Goal: Check status: Check status

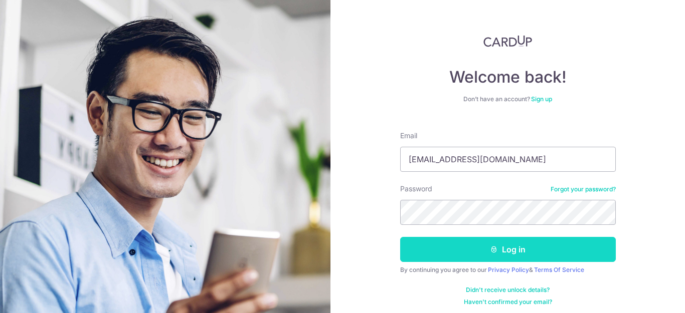
click at [483, 256] on button "Log in" at bounding box center [508, 249] width 216 height 25
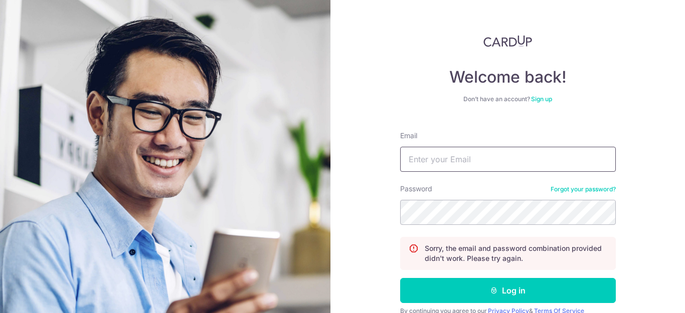
drag, startPoint x: 453, startPoint y: 153, endPoint x: 461, endPoint y: 174, distance: 22.3
click at [453, 153] on input "Email" at bounding box center [508, 159] width 216 height 25
type input "[EMAIL_ADDRESS][DOMAIN_NAME]"
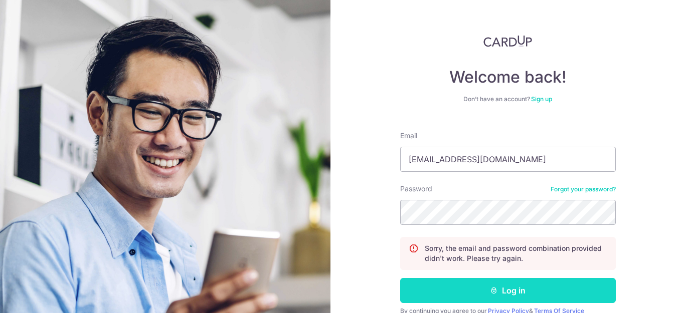
click at [521, 289] on button "Log in" at bounding box center [508, 290] width 216 height 25
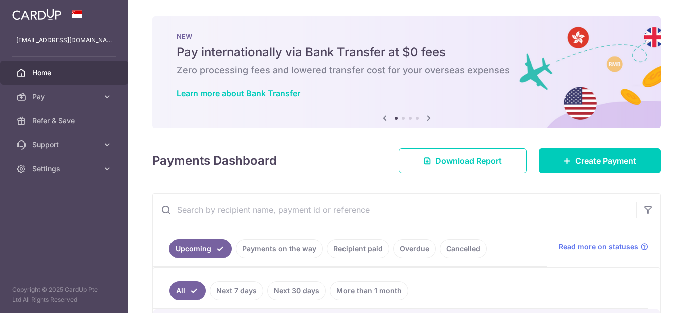
click at [666, 184] on div "× Pause Schedule Pause all future payments in this series Pause just this one p…" at bounding box center [406, 156] width 557 height 313
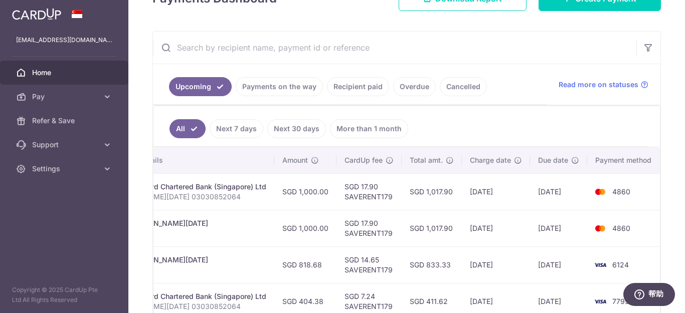
click at [569, 201] on td "[DATE]" at bounding box center [558, 192] width 57 height 37
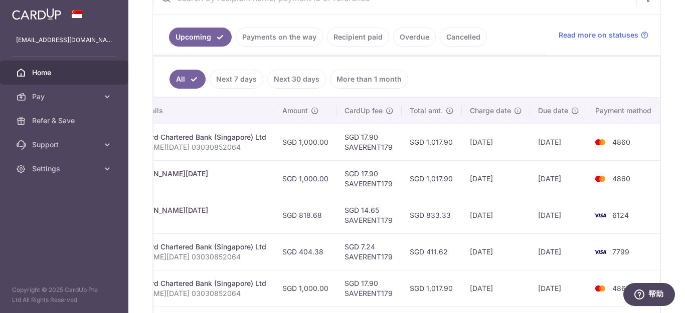
scroll to position [213, 0]
click at [448, 231] on td "SGD 833.33" at bounding box center [432, 215] width 60 height 37
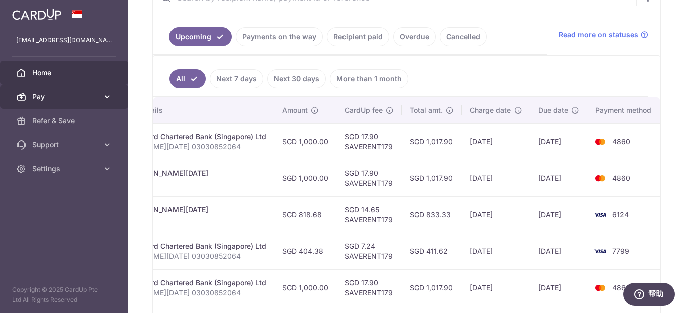
click at [52, 102] on link "Pay" at bounding box center [64, 97] width 128 height 24
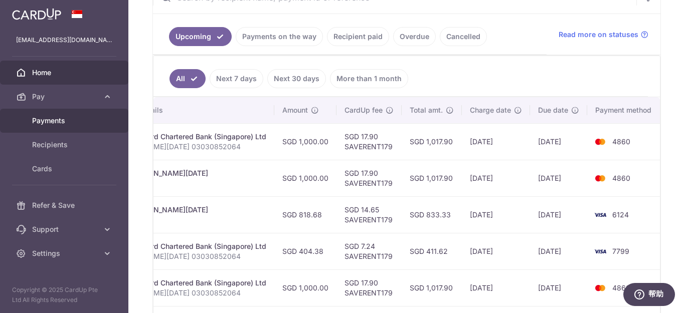
click at [65, 124] on span "Payments" at bounding box center [65, 121] width 66 height 10
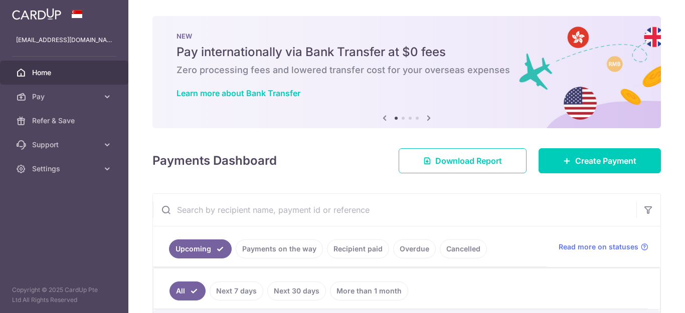
click at [296, 253] on link "Payments on the way" at bounding box center [279, 249] width 87 height 19
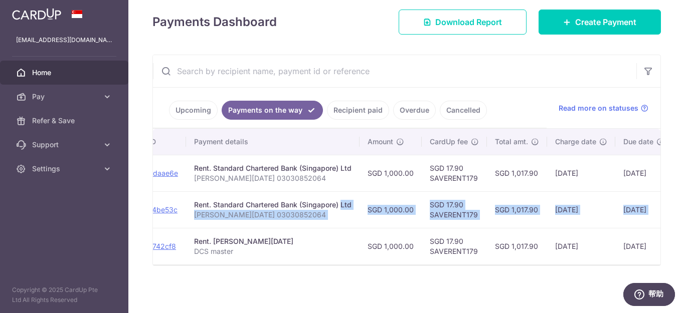
scroll to position [0, 243]
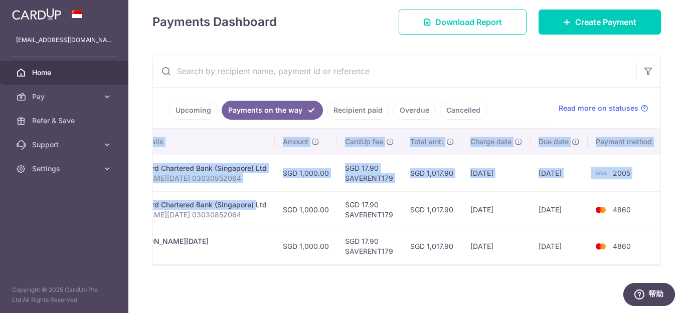
drag, startPoint x: 467, startPoint y: 201, endPoint x: 670, endPoint y: 196, distance: 203.1
click at [670, 196] on div "× Pause Schedule Pause all future payments in this series Pause just this one p…" at bounding box center [406, 156] width 557 height 313
click at [653, 206] on td "4860" at bounding box center [626, 210] width 76 height 37
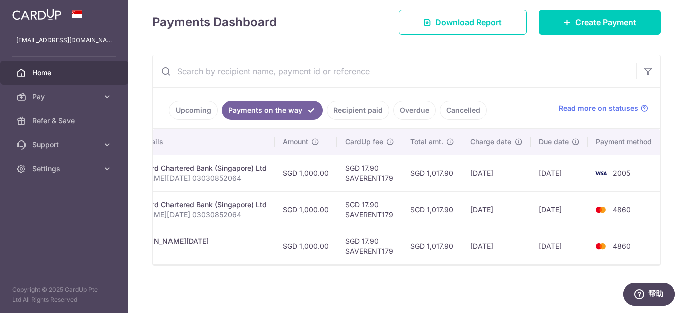
click at [425, 308] on div "× Pause Schedule Pause all future payments in this series Pause just this one p…" at bounding box center [406, 156] width 557 height 313
